Goal: Communication & Community: Connect with others

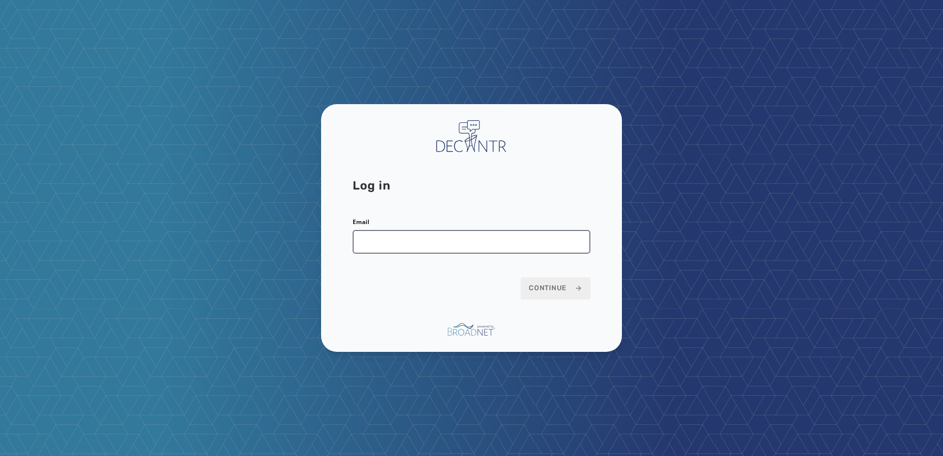
click at [394, 243] on input "Email" at bounding box center [471, 242] width 238 height 24
type input "**********"
click at [530, 287] on span "Continue" at bounding box center [555, 288] width 54 height 10
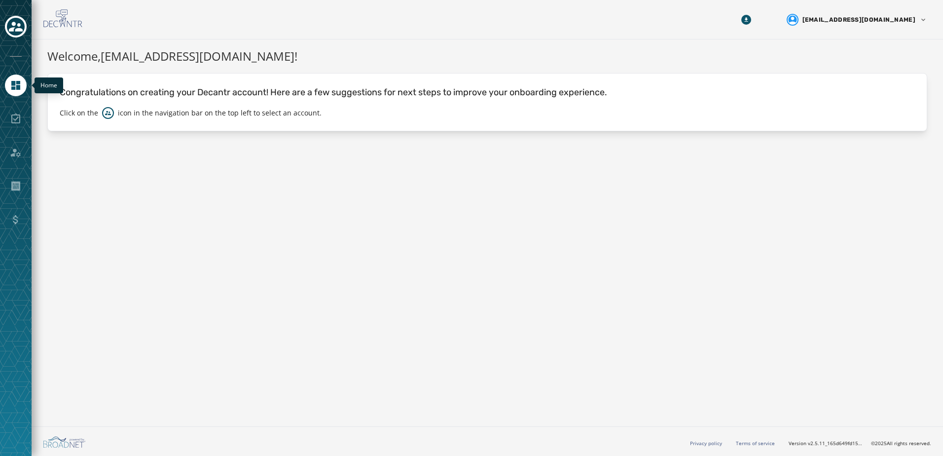
drag, startPoint x: 23, startPoint y: 87, endPoint x: 22, endPoint y: 79, distance: 7.4
click at [23, 87] on link "Navigate to Home" at bounding box center [16, 85] width 22 height 22
click at [15, 22] on icon "Toggle account select drawer" at bounding box center [16, 27] width 14 height 10
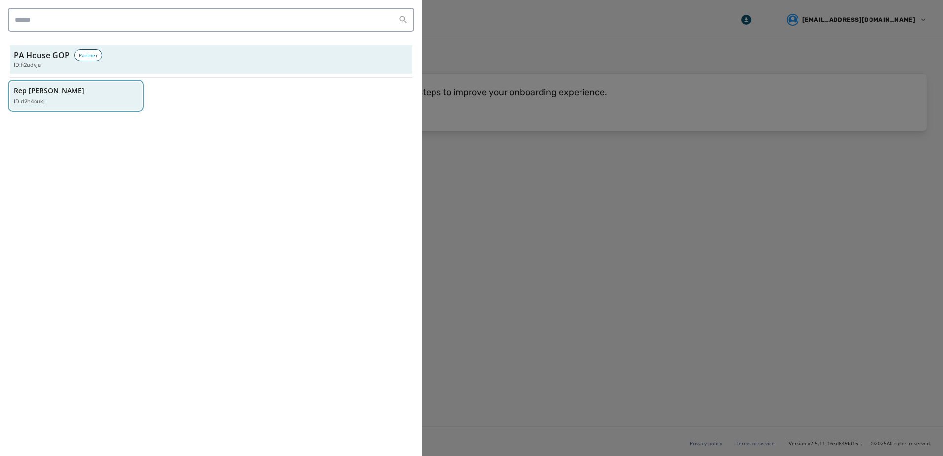
click at [57, 90] on p "Rep Robert Leadbeter" at bounding box center [49, 91] width 70 height 10
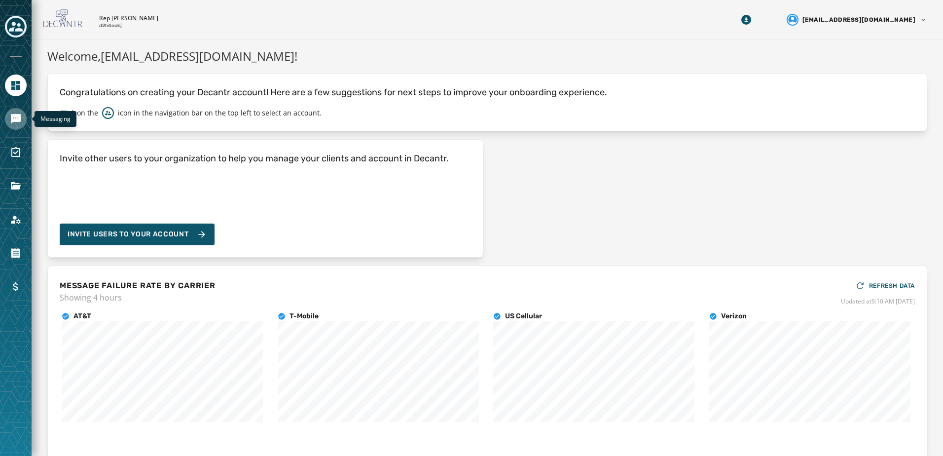
click at [14, 124] on icon "Navigate to Messaging" at bounding box center [16, 119] width 12 height 12
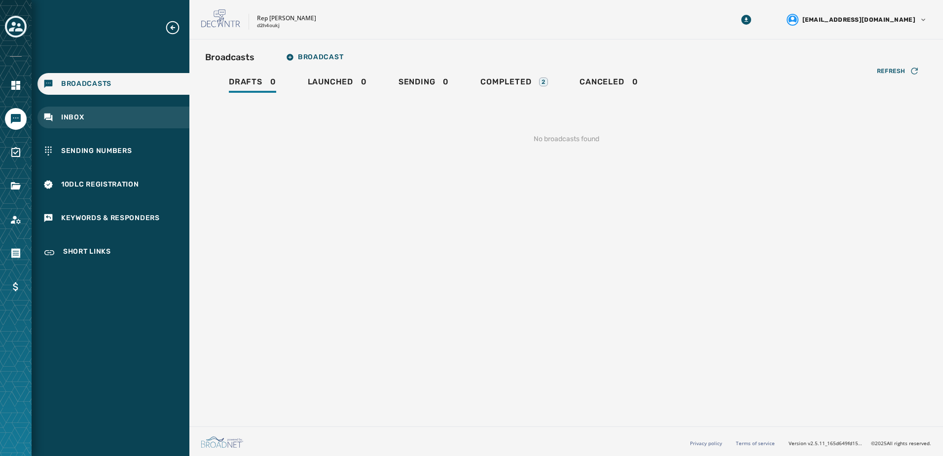
click at [121, 120] on div "Inbox" at bounding box center [113, 117] width 152 height 22
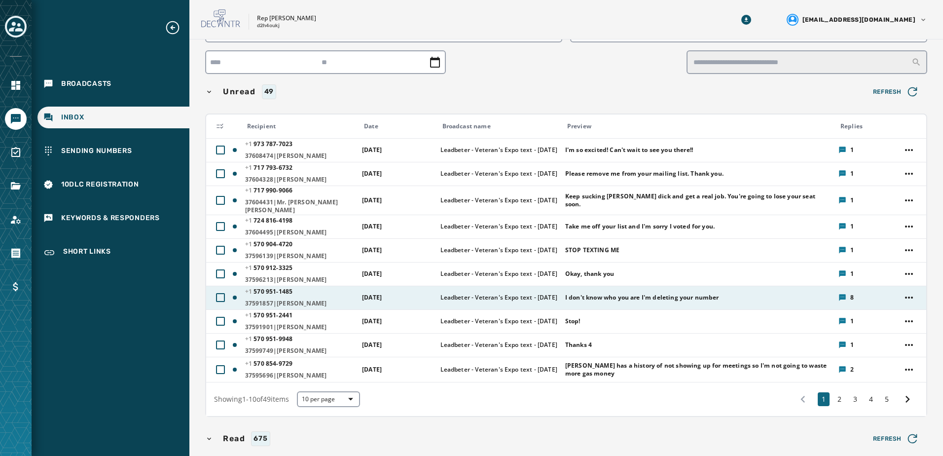
scroll to position [49, 0]
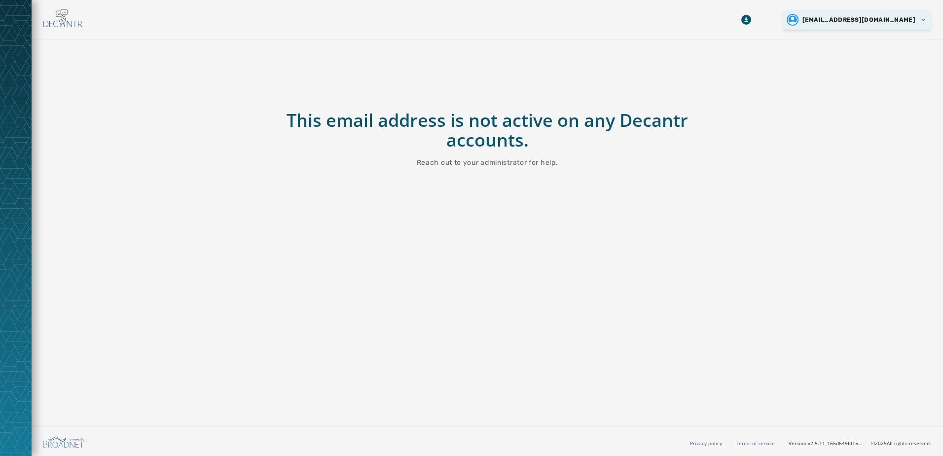
click at [895, 27] on html "Skip To Main Content Adilena@pahousegop.com This email address is not active on…" at bounding box center [471, 228] width 943 height 456
click at [770, 38] on html "Skip To Main Content Adilena@pahousegop.com This email address is not active on…" at bounding box center [471, 228] width 943 height 456
